Goal: Information Seeking & Learning: Learn about a topic

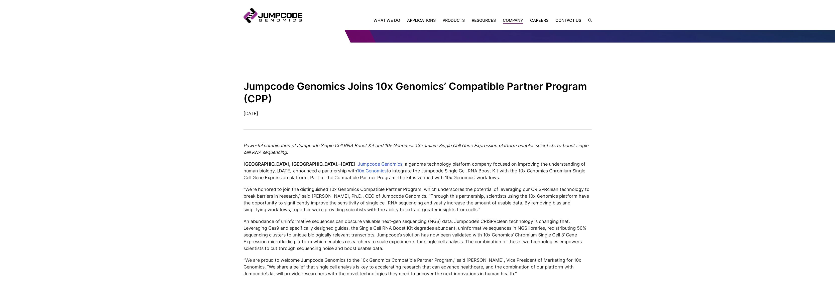
scroll to position [100, 0]
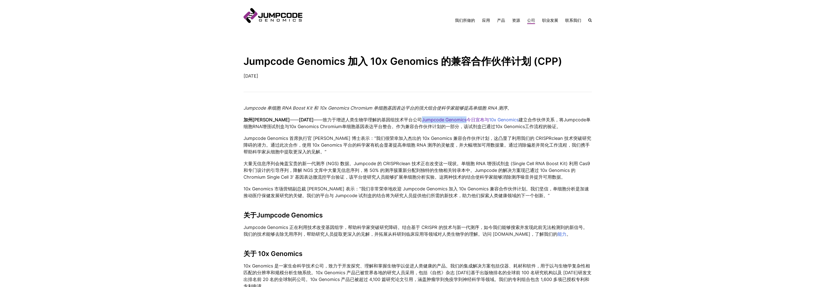
drag, startPoint x: 426, startPoint y: 117, endPoint x: 472, endPoint y: 117, distance: 46.1
click at [472, 117] on p "加州圣地亚哥 —— 2022年11月30日 —— 致力于增进人类生物学理解的基因组技术平台公司 Jumpcode Genomics今日宣布与 10x Geno…" at bounding box center [418, 124] width 348 height 14
copy font "Jumpcode Genomics"
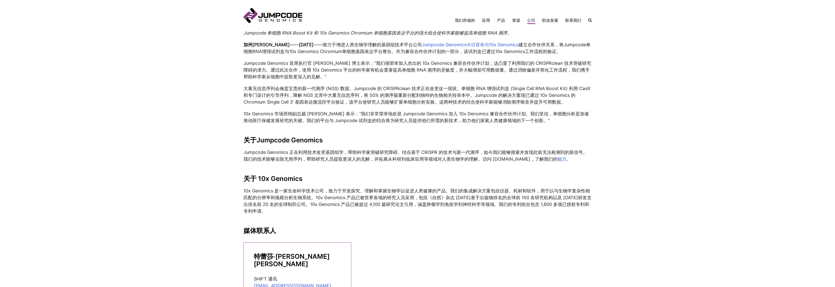
click at [247, 151] on font "Jumpcode Genomics 正在利用技术改变基因组学，帮助科学家突破研究障碍。结合基于 CRISPR 的技术与新一代测序，如今我们能够搜索并发现此前无…" at bounding box center [416, 156] width 344 height 12
click at [282, 151] on font "Jumpcode Genomics 正在利用技术改变基因组学，帮助科学家突破研究障碍。结合基于 CRISPR 的技术与新一代测序，如今我们能够搜索并发现此前无…" at bounding box center [416, 156] width 344 height 12
click at [308, 151] on font "Jumpcode Genomics 正在利用技术改变基因组学，帮助科学家突破研究障碍。结合基于 CRISPR 的技术与新一代测序，如今我们能够搜索并发现此前无…" at bounding box center [416, 156] width 344 height 12
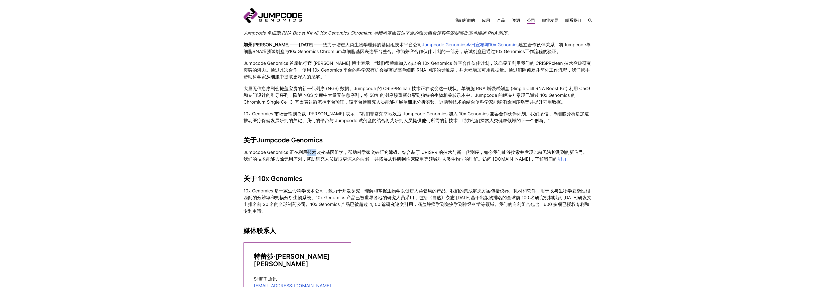
click at [308, 151] on font "Jumpcode Genomics 正在利用技术改变基因组学，帮助科学家突破研究障碍。结合基于 CRISPR 的技术与新一代测序，如今我们能够搜索并发现此前无…" at bounding box center [416, 156] width 344 height 12
click at [330, 151] on font "Jumpcode Genomics 正在利用技术改变基因组学，帮助科学家突破研究障碍。结合基于 CRISPR 的技术与新一代测序，如今我们能够搜索并发现此前无…" at bounding box center [416, 156] width 344 height 12
click at [310, 152] on font "Jumpcode Genomics 正在利用技术改变基因组学，帮助科学家突破研究障碍。结合基于 CRISPR 的技术与新一代测序，如今我们能够搜索并发现此前无…" at bounding box center [416, 156] width 344 height 12
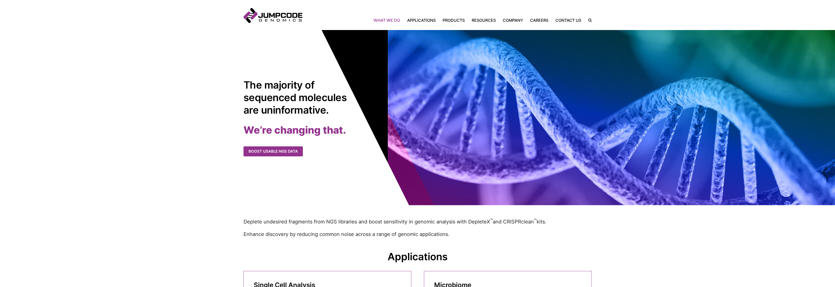
click at [392, 19] on link "What We Do" at bounding box center [389, 20] width 30 height 6
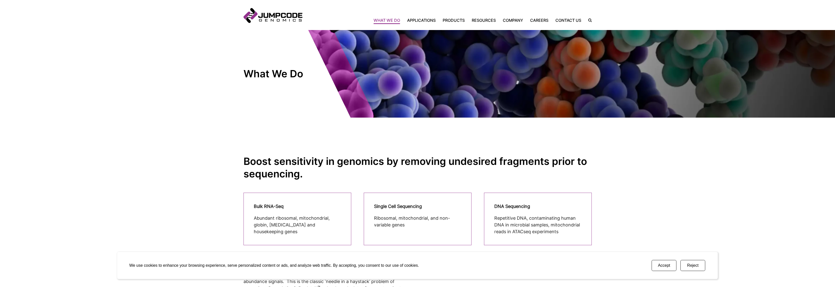
scroll to position [50, 0]
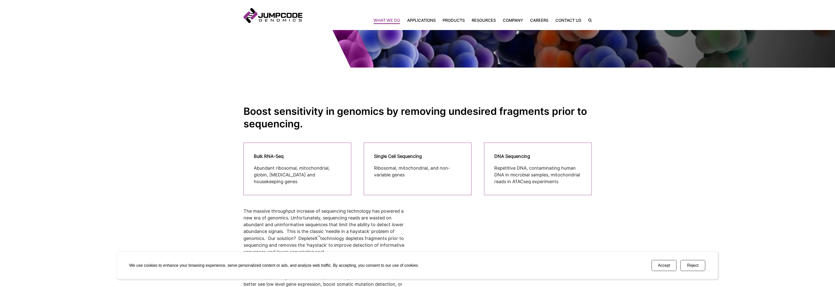
click at [665, 268] on button "Accept" at bounding box center [664, 265] width 25 height 11
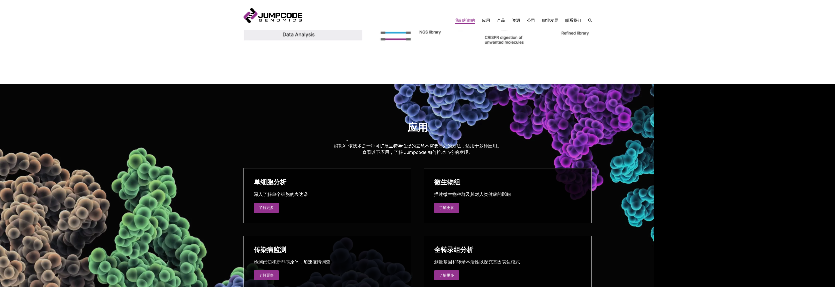
scroll to position [576, 0]
